Goal: Task Accomplishment & Management: Use online tool/utility

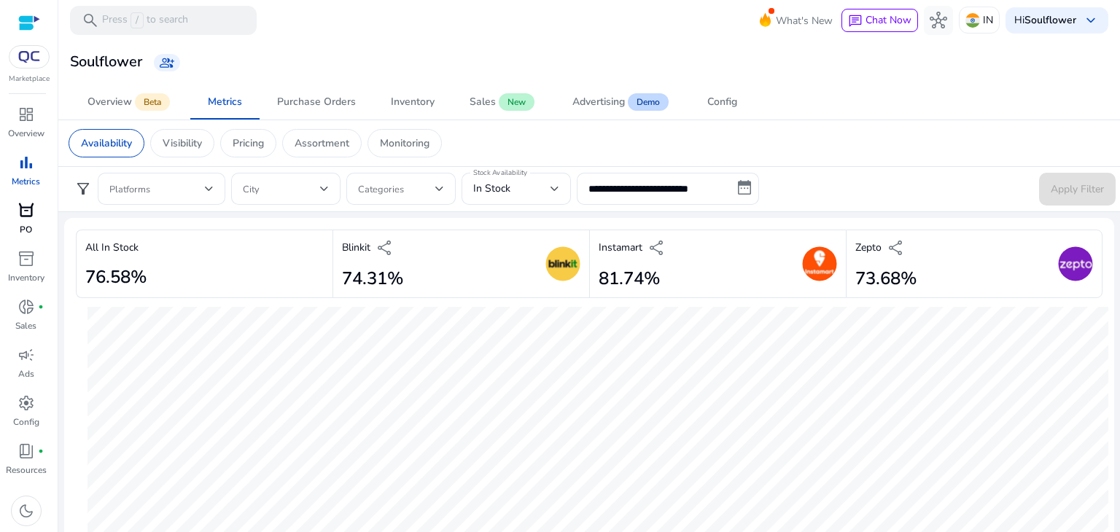
scroll to position [614, 0]
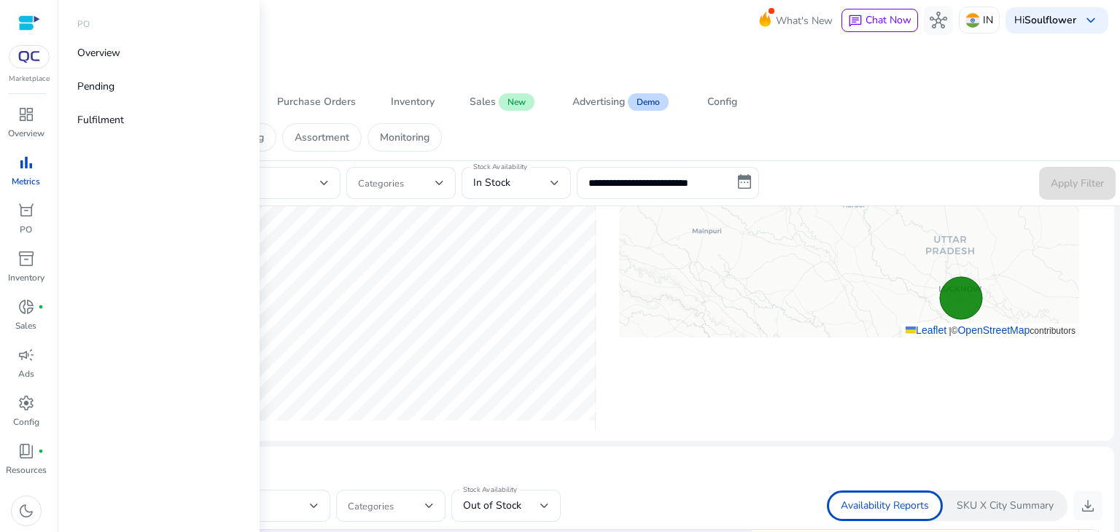
click at [32, 155] on span "bar_chart" at bounding box center [27, 163] width 18 height 18
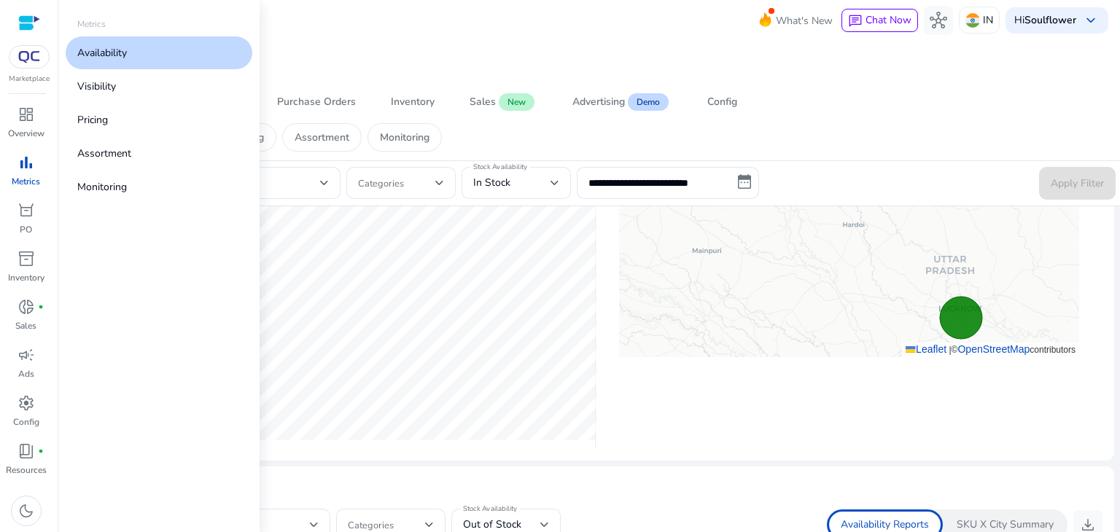
scroll to position [0, 0]
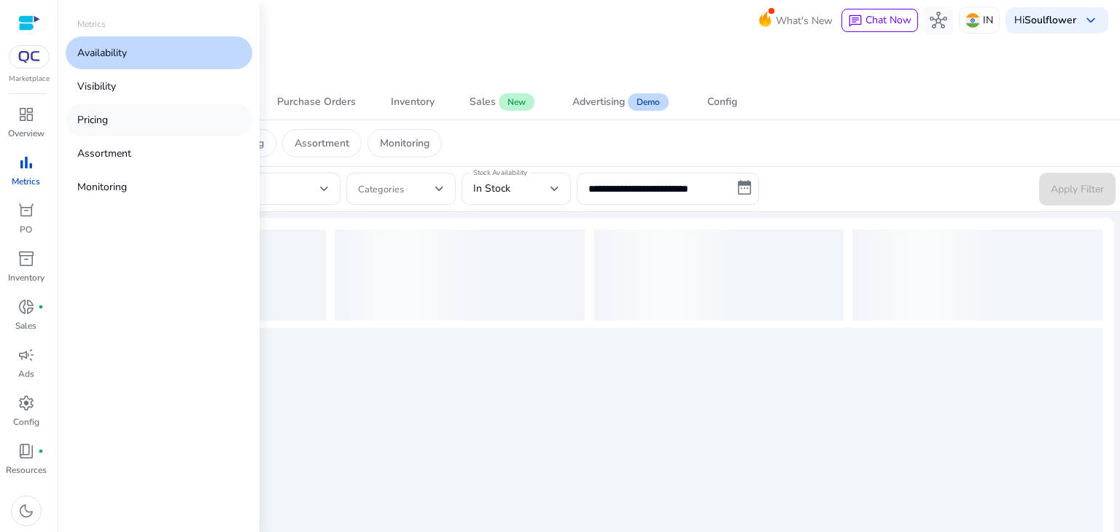
click at [99, 112] on link "Pricing" at bounding box center [159, 120] width 187 height 33
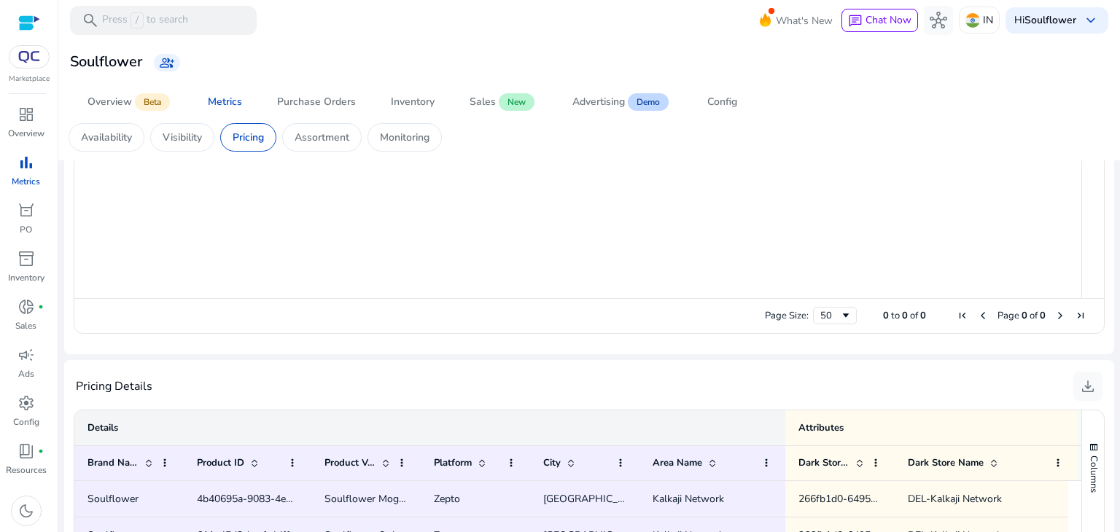
scroll to position [729, 0]
click at [1085, 386] on span "download" at bounding box center [1089, 388] width 18 height 18
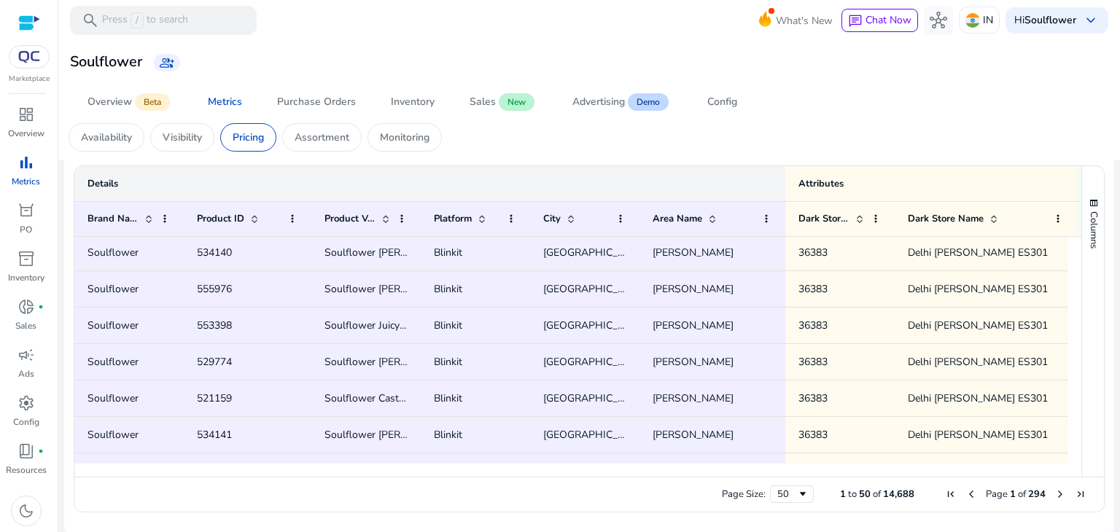
scroll to position [93, 0]
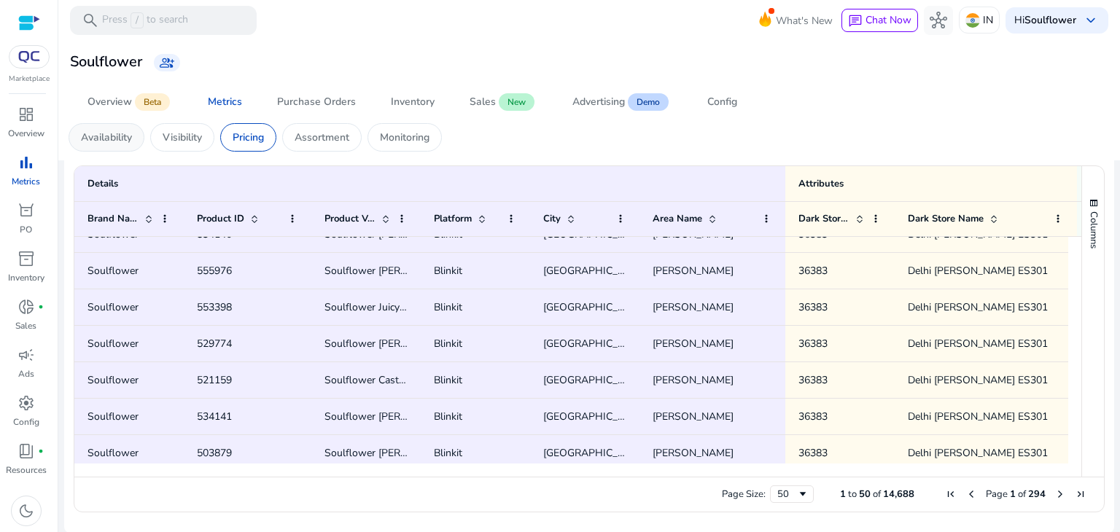
click at [114, 133] on p "Availability" at bounding box center [106, 137] width 51 height 15
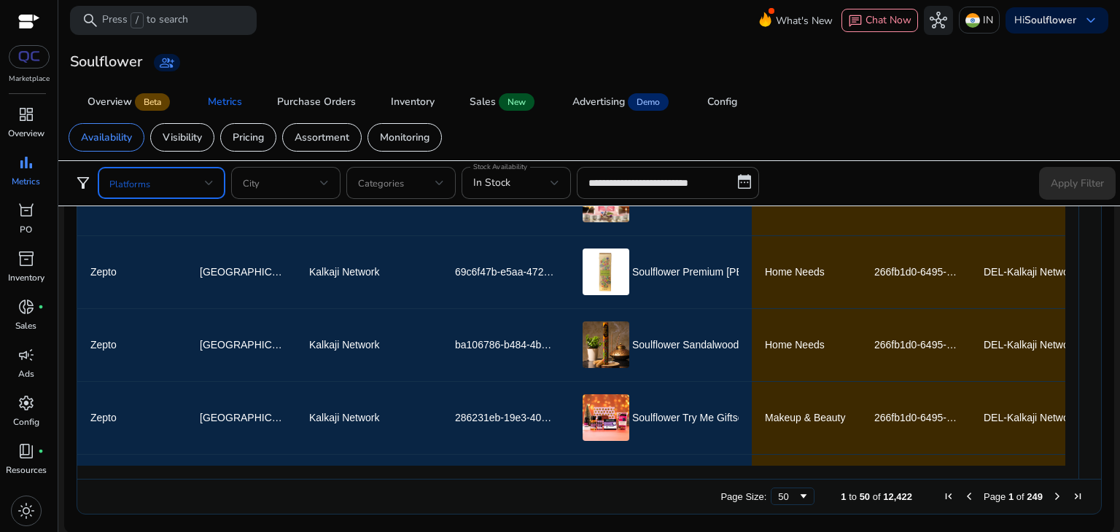
click at [184, 190] on span at bounding box center [157, 183] width 96 height 16
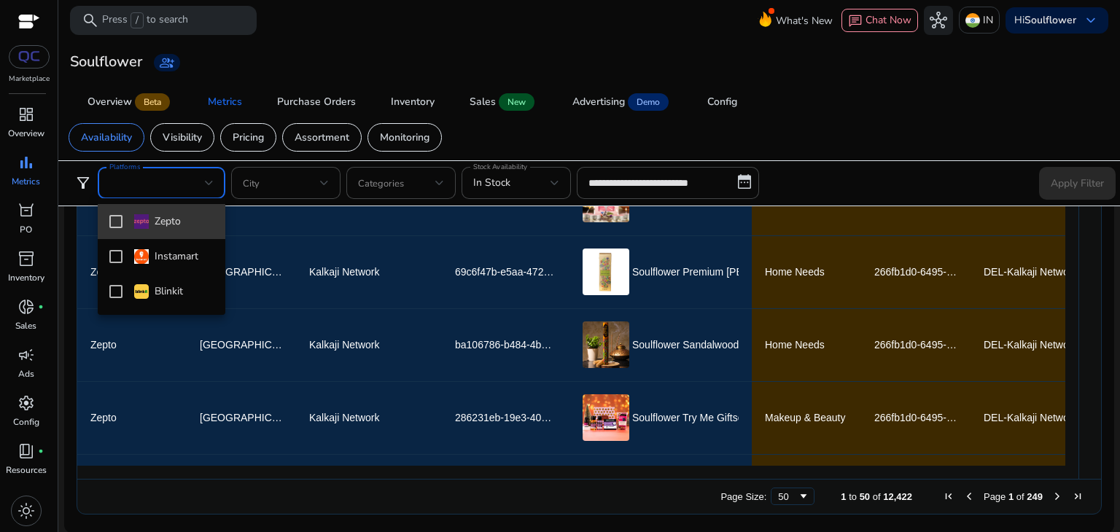
click at [112, 222] on mat-pseudo-checkbox at bounding box center [115, 221] width 13 height 13
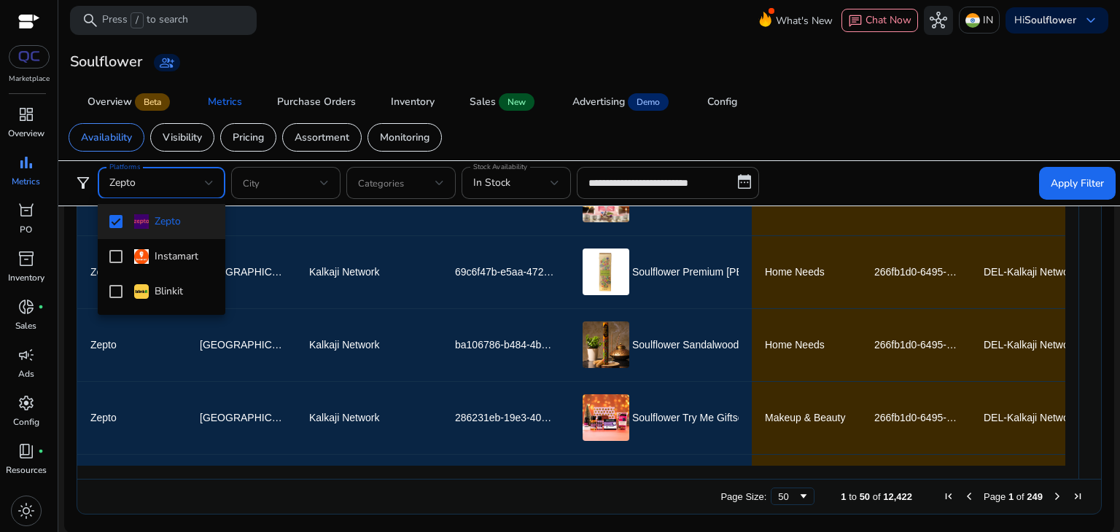
click at [559, 187] on div at bounding box center [560, 266] width 1120 height 532
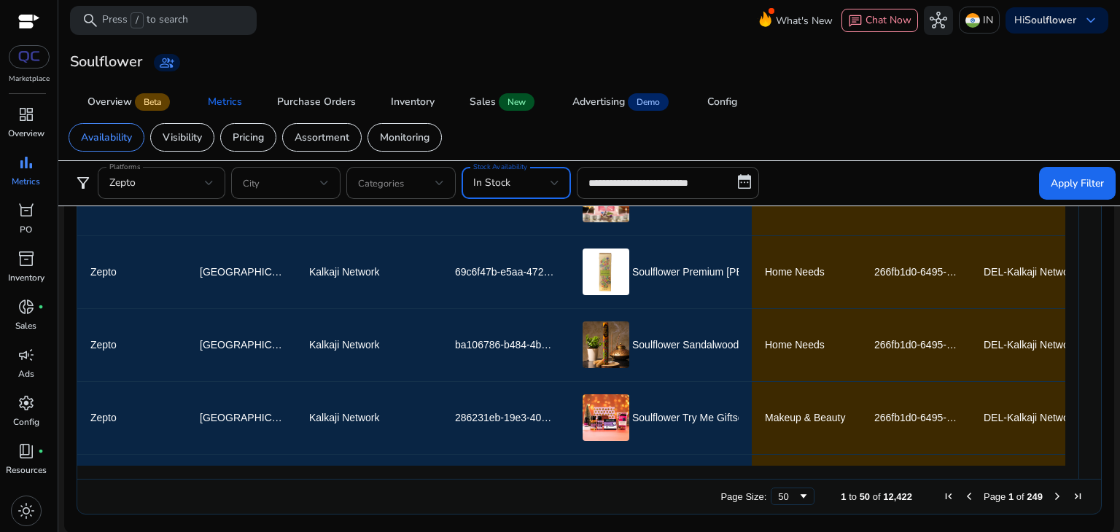
click at [559, 180] on div at bounding box center [555, 183] width 9 height 6
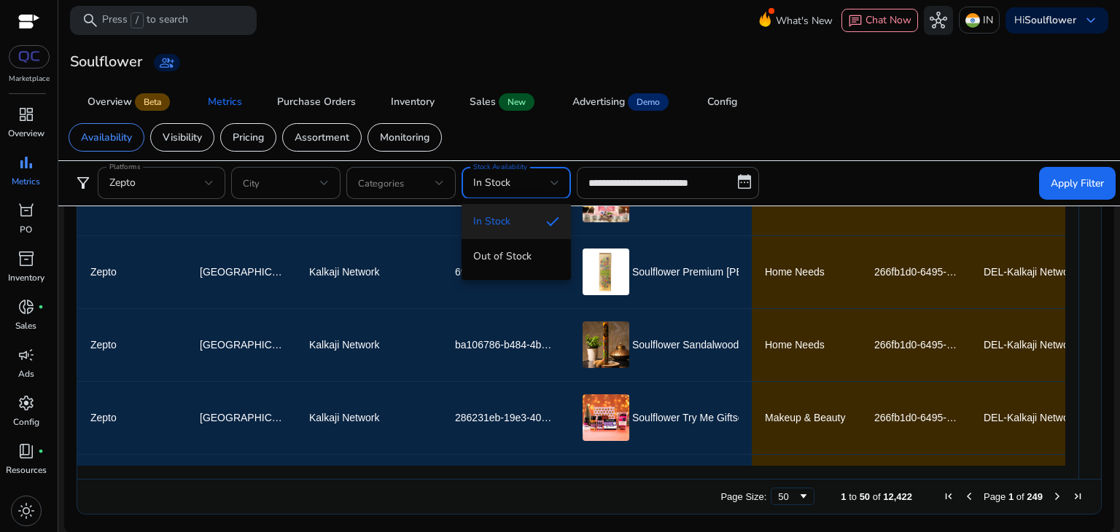
click at [872, 150] on div at bounding box center [560, 266] width 1120 height 532
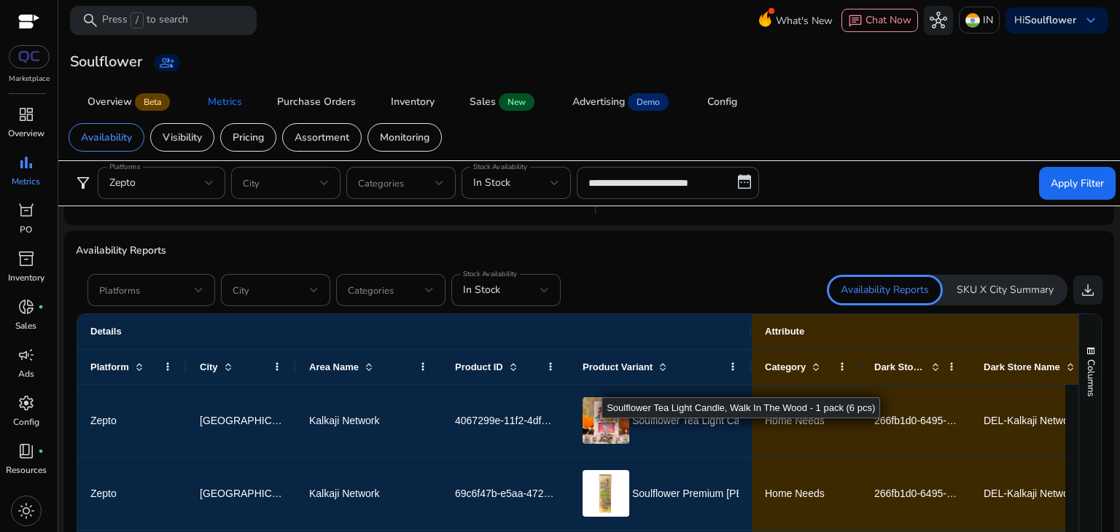
scroll to position [0, 7]
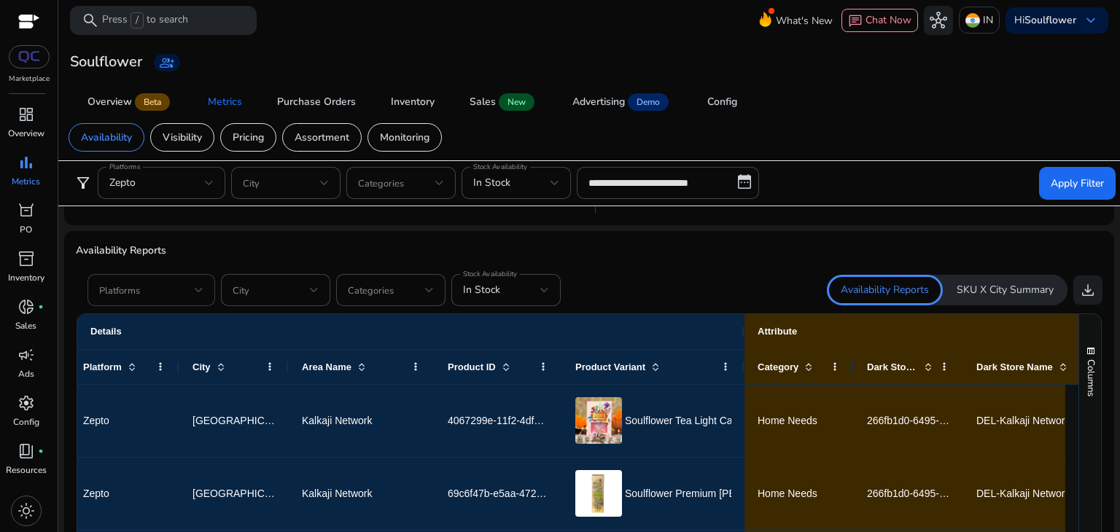
click at [113, 285] on span at bounding box center [147, 290] width 96 height 16
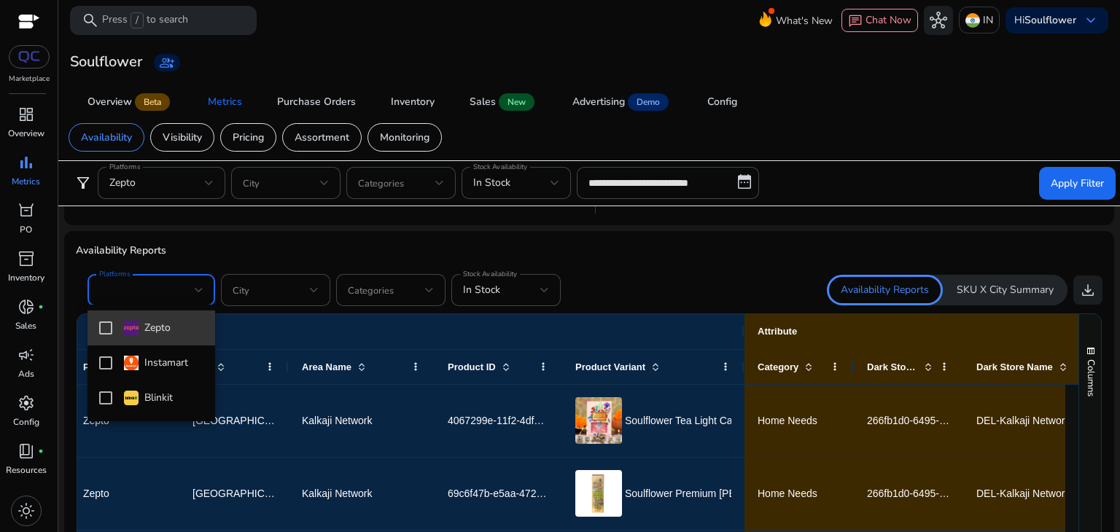
click at [102, 329] on mat-pseudo-checkbox at bounding box center [105, 328] width 13 height 13
click at [665, 258] on div at bounding box center [560, 266] width 1120 height 532
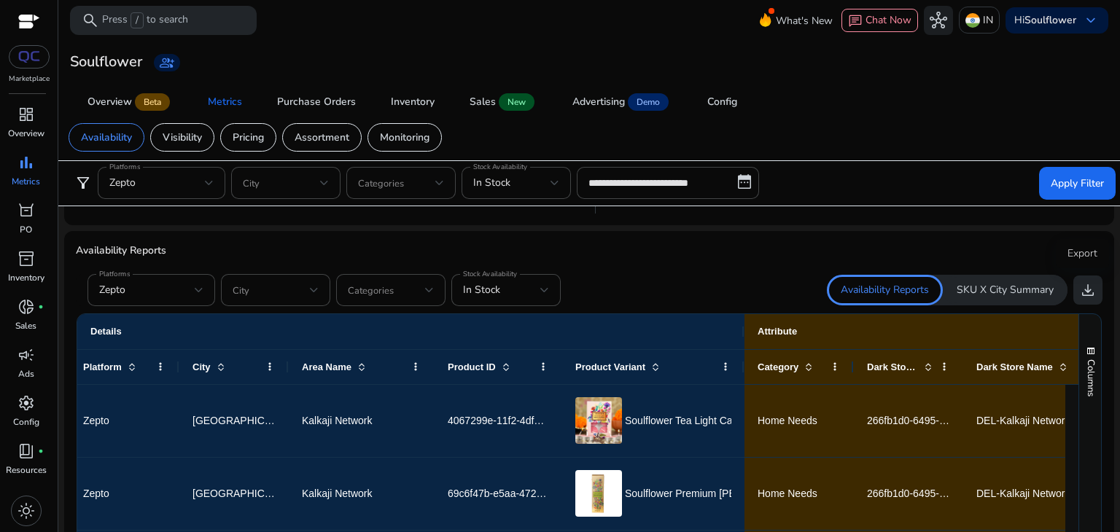
click at [1090, 290] on span "download" at bounding box center [1089, 291] width 18 height 18
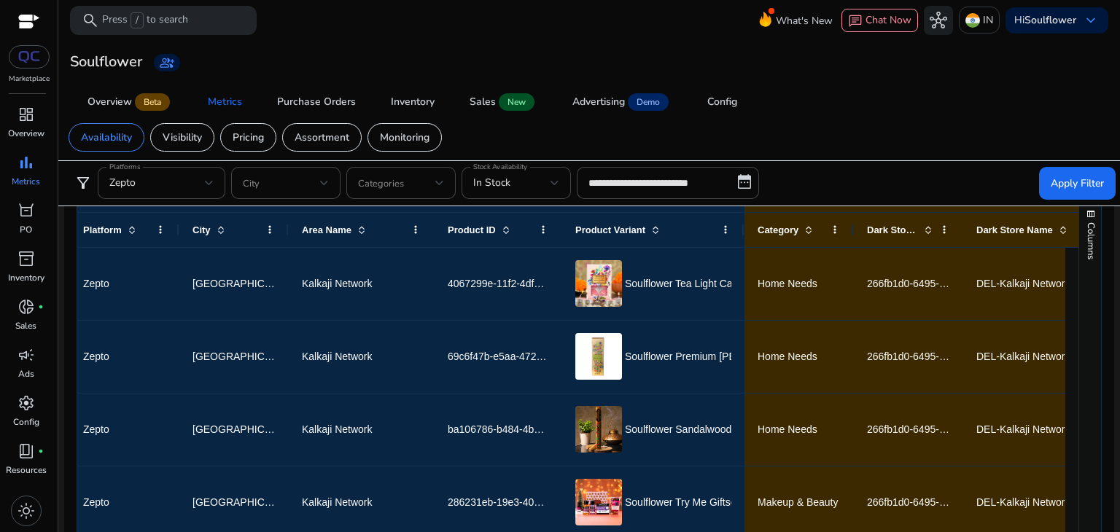
scroll to position [969, 0]
